Goal: Task Accomplishment & Management: Complete application form

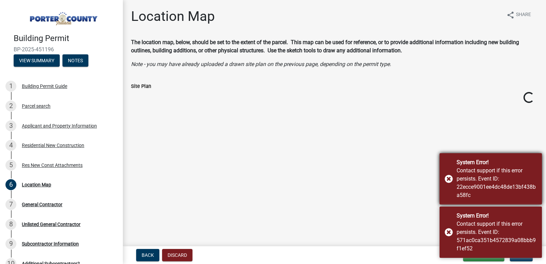
click at [451, 179] on div "System Error! Contact support if this error persists. Event ID: 22ecce9001ee4dc…" at bounding box center [491, 178] width 102 height 51
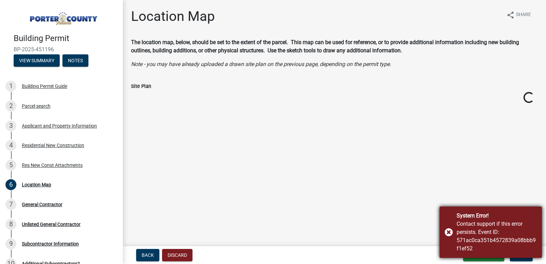
click at [451, 233] on div "System Error! Contact support if this error persists. Event ID: 571ac0ca351b457…" at bounding box center [491, 231] width 102 height 51
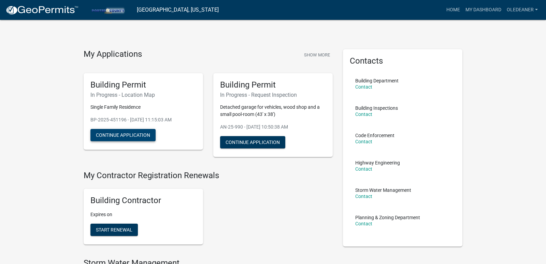
click at [131, 136] on button "Continue Application" at bounding box center [122, 135] width 65 height 12
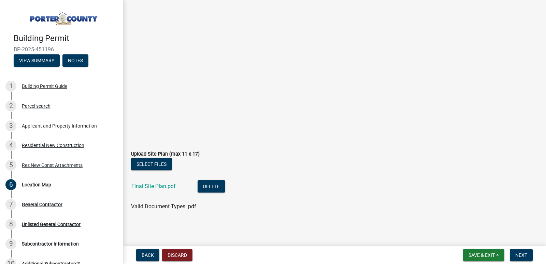
scroll to position [126, 0]
click at [522, 254] on span "Next" at bounding box center [522, 254] width 12 height 5
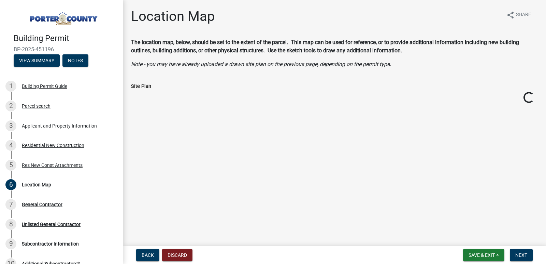
scroll to position [0, 0]
click at [478, 255] on span "Save & Exit" at bounding box center [482, 254] width 26 height 5
click at [466, 222] on button "Save" at bounding box center [477, 220] width 55 height 16
click at [523, 255] on span "Next" at bounding box center [522, 254] width 12 height 5
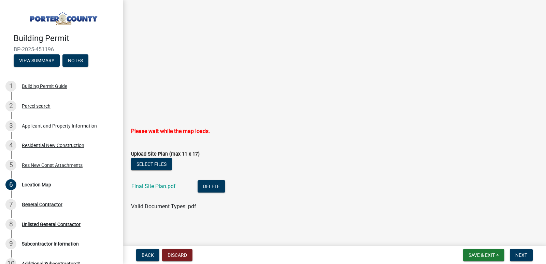
scroll to position [139, 0]
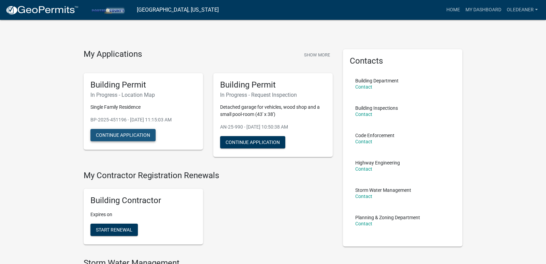
click at [115, 132] on button "Continue Application" at bounding box center [122, 135] width 65 height 12
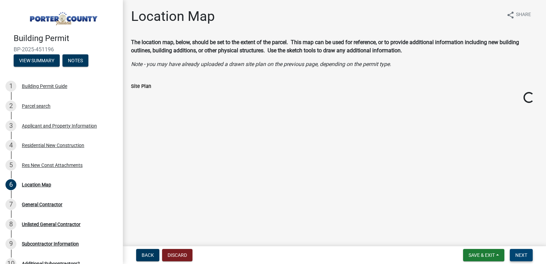
click at [519, 255] on span "Next" at bounding box center [522, 254] width 12 height 5
